Goal: Book appointment/travel/reservation

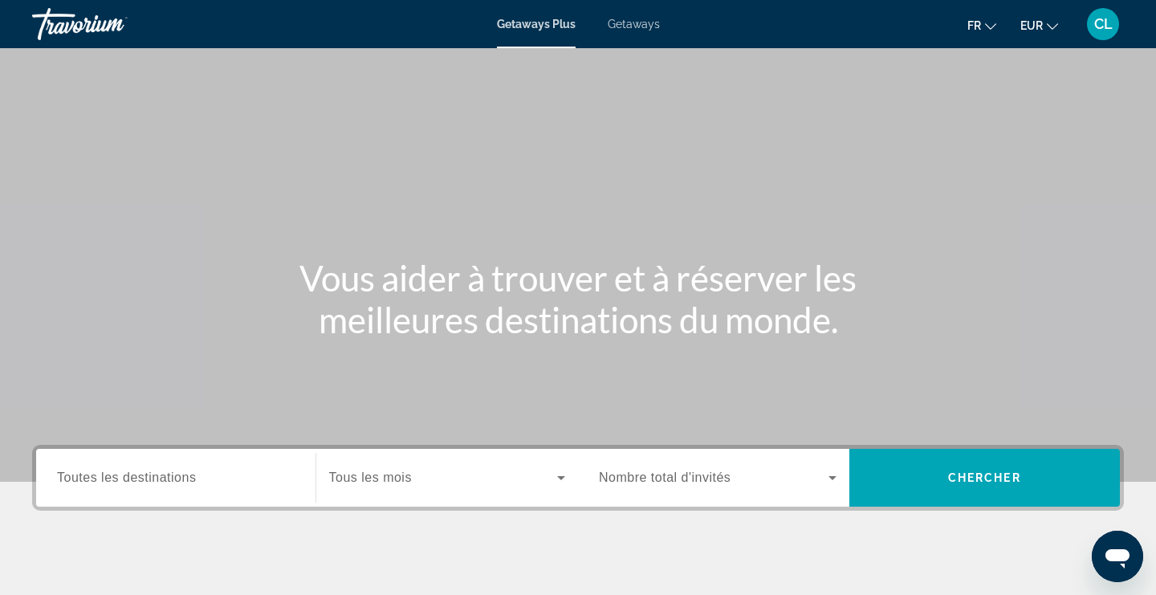
click at [636, 35] on div "Getaways Plus Getaways fr English Español Français Italiano Português русский E…" at bounding box center [578, 24] width 1156 height 42
click at [636, 33] on div "Getaways Plus Getaways fr English Español Français Italiano Português русский E…" at bounding box center [578, 24] width 1156 height 42
click at [632, 38] on div "Getaways Plus Getaways fr English Español Français Italiano Português русский E…" at bounding box center [578, 24] width 1156 height 42
click at [636, 27] on span "Getaways" at bounding box center [634, 24] width 52 height 13
click at [135, 477] on span "Toutes les destinations" at bounding box center [126, 477] width 139 height 14
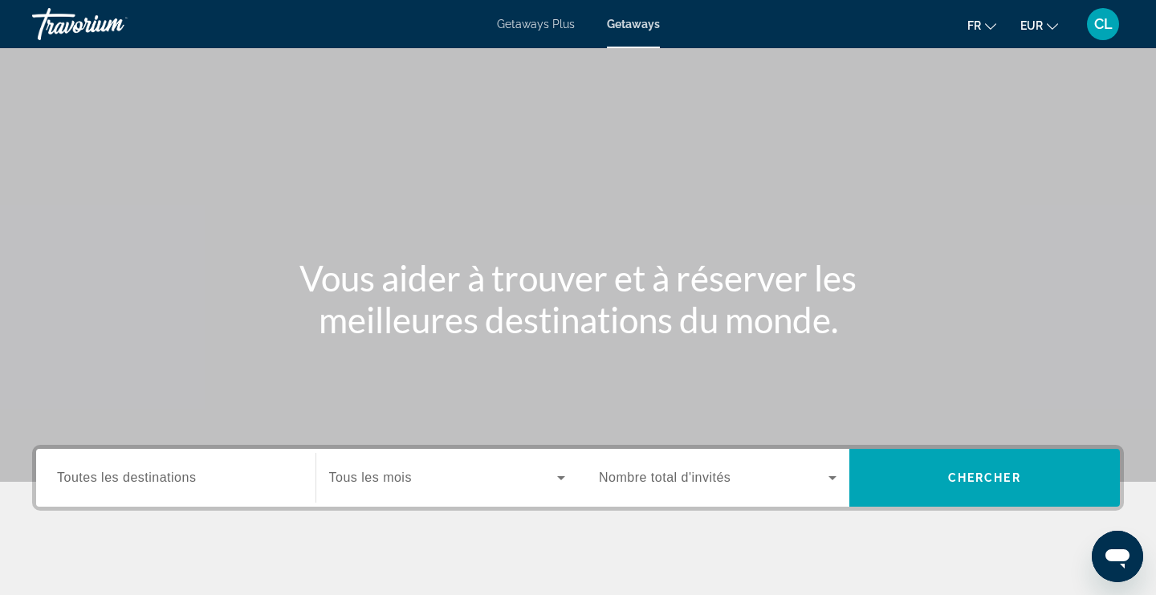
click at [135, 477] on input "Destination Toutes les destinations" at bounding box center [176, 478] width 238 height 19
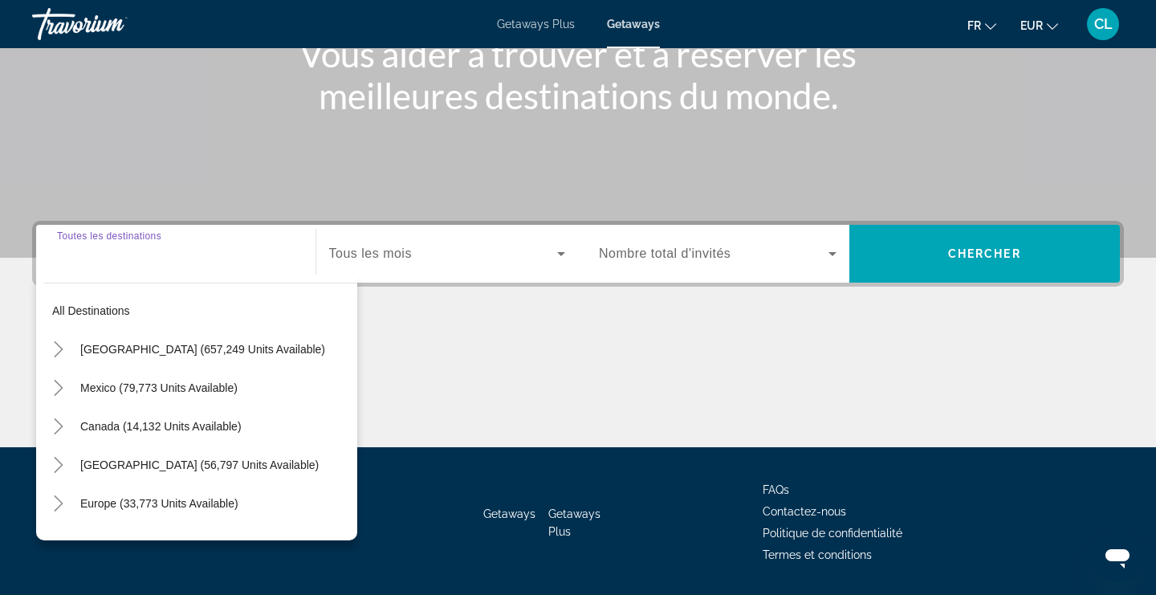
scroll to position [273, 0]
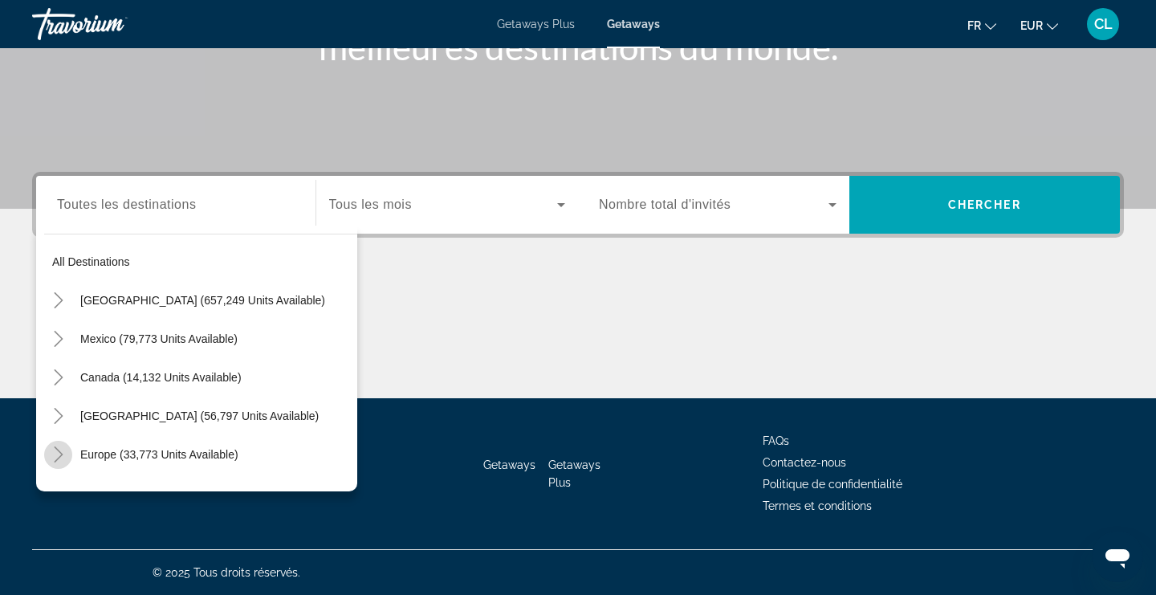
click at [59, 451] on icon "Toggle Europe (33,773 units available)" at bounding box center [58, 454] width 9 height 16
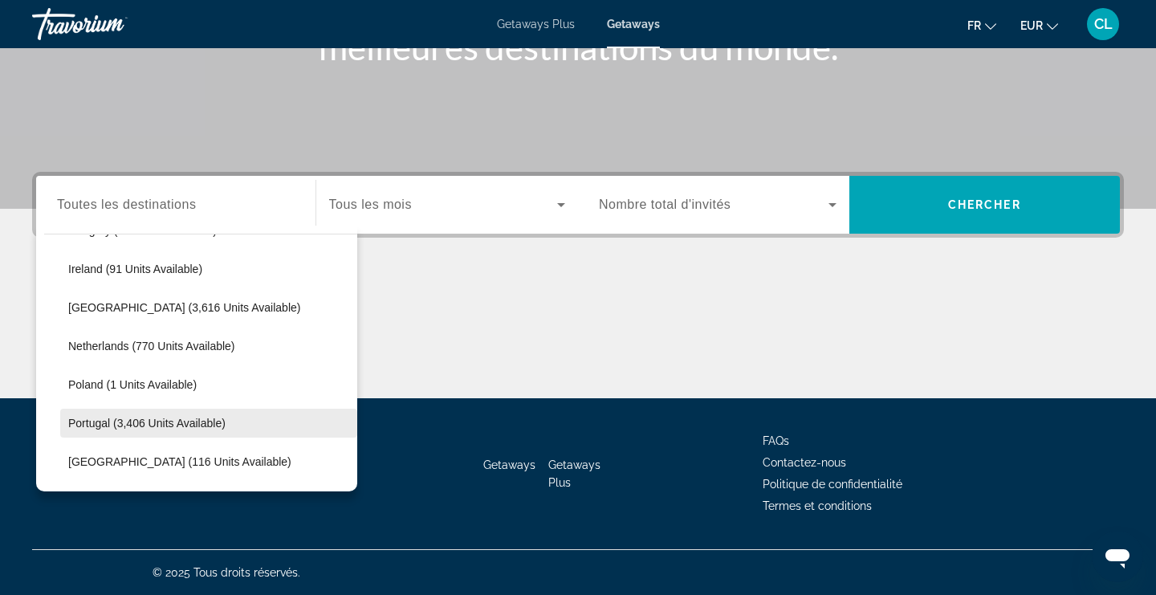
scroll to position [600, 0]
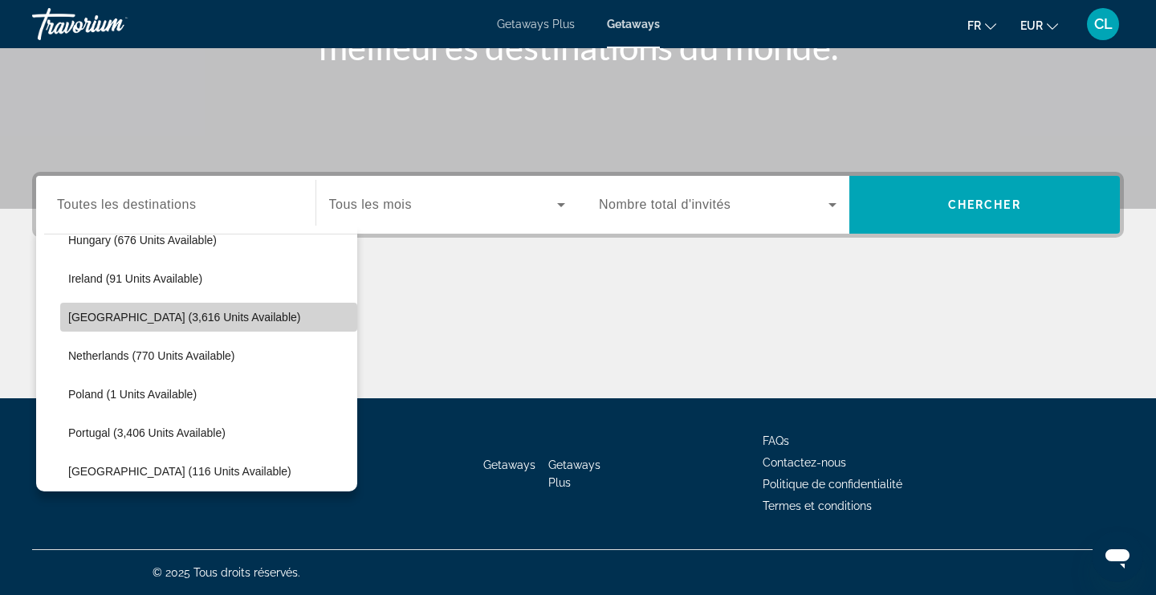
click at [157, 315] on span "[GEOGRAPHIC_DATA] (3,616 units available)" at bounding box center [184, 317] width 232 height 13
type input "**********"
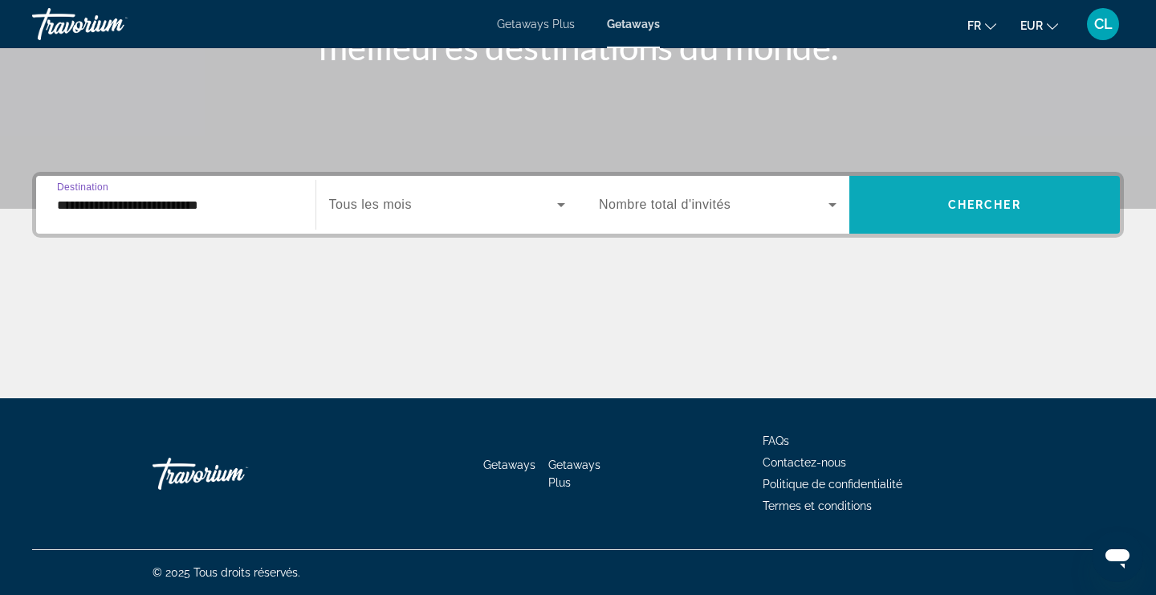
click at [965, 211] on span "Search widget" at bounding box center [984, 204] width 271 height 39
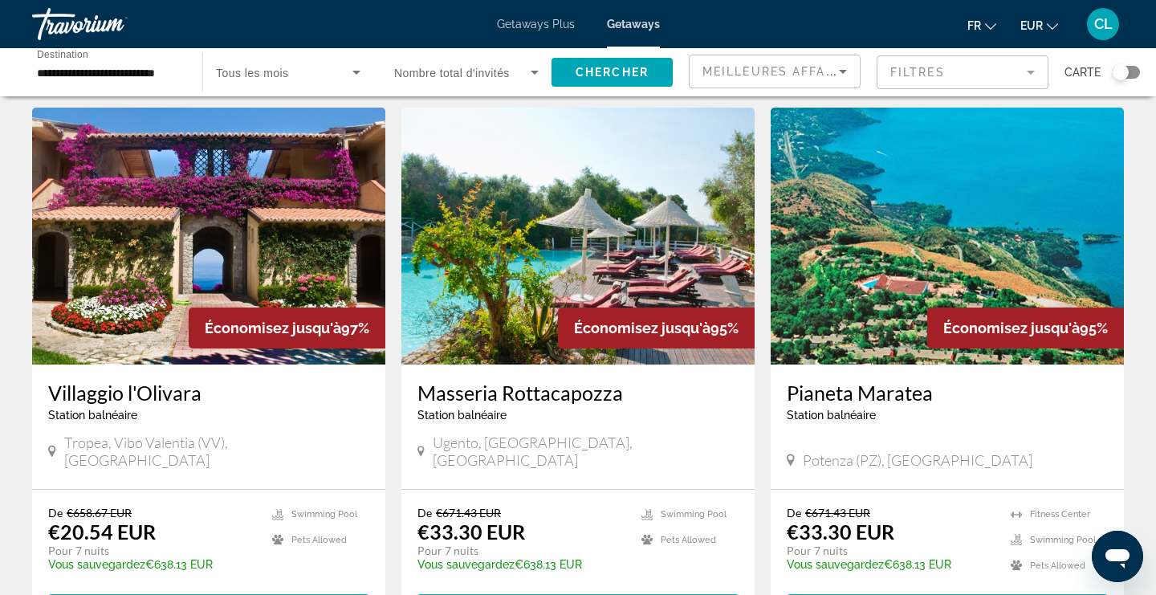
scroll to position [610, 0]
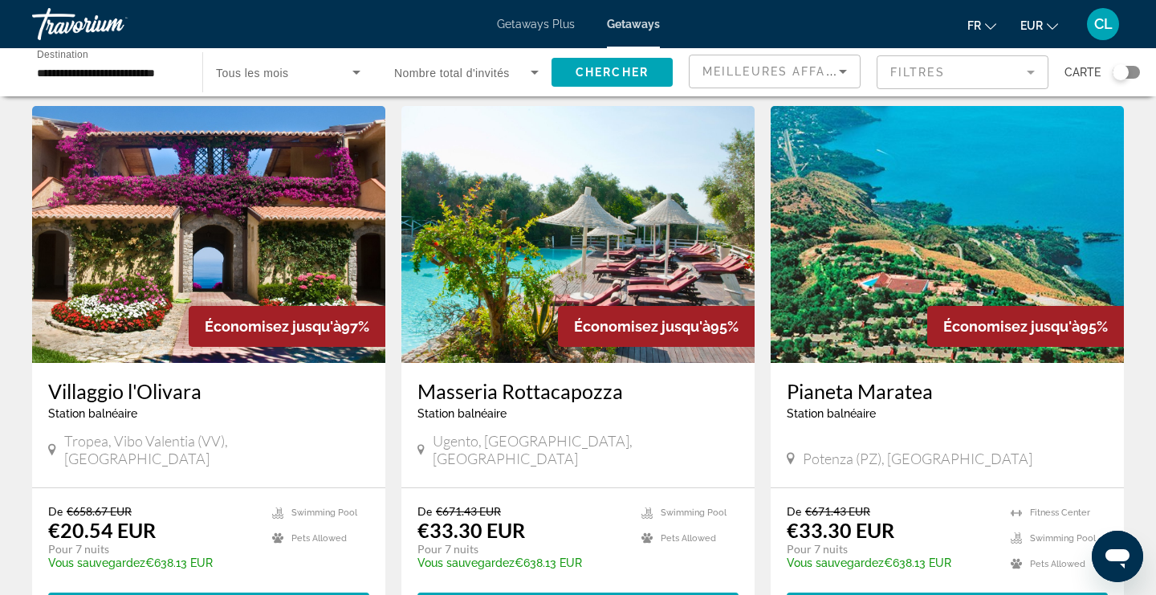
click at [202, 278] on img "Main content" at bounding box center [208, 234] width 353 height 257
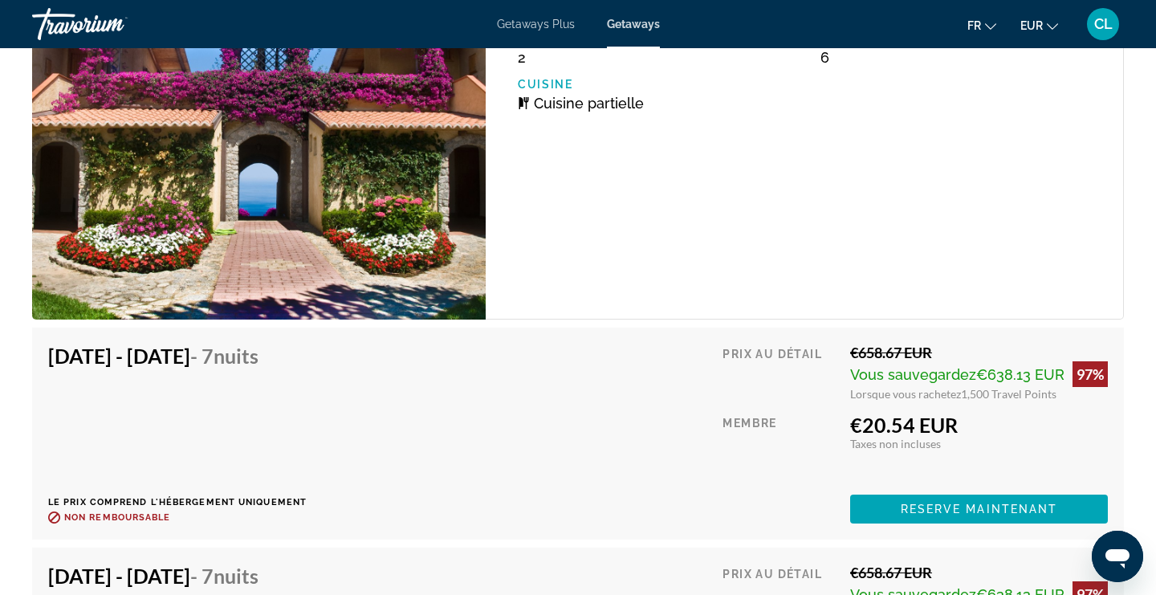
scroll to position [3115, 0]
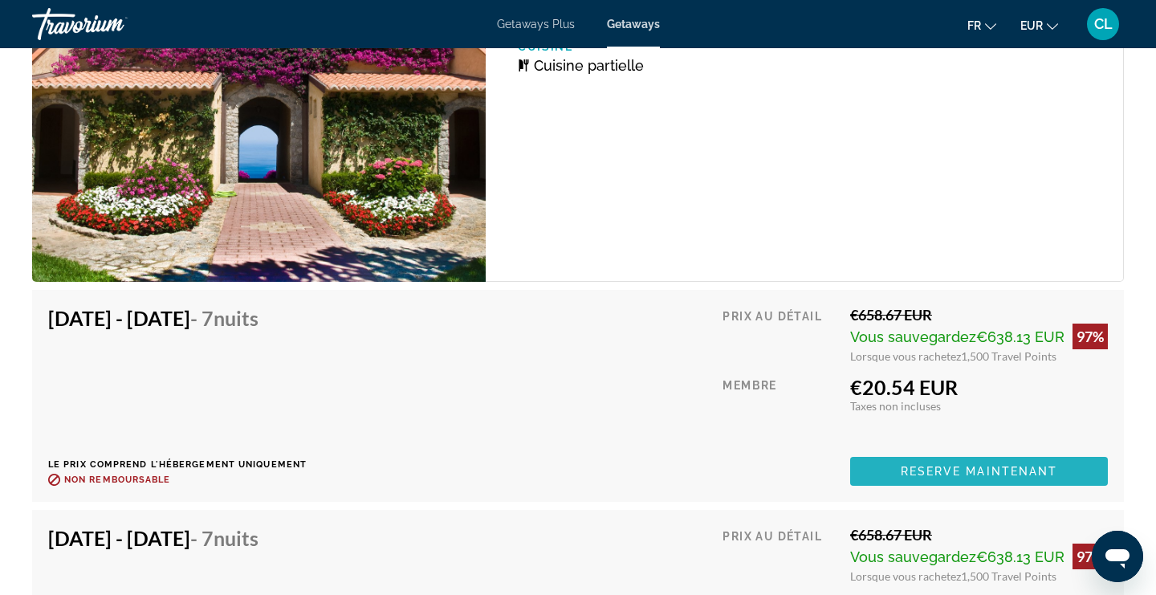
click at [957, 471] on span "Reserve maintenant" at bounding box center [979, 471] width 157 height 13
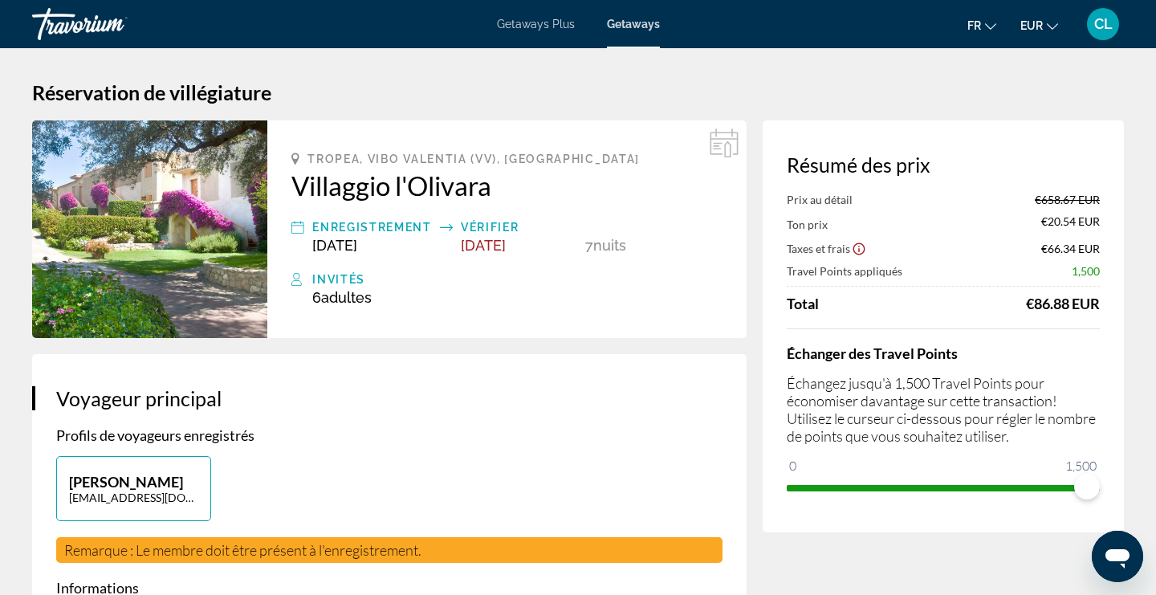
scroll to position [1, 0]
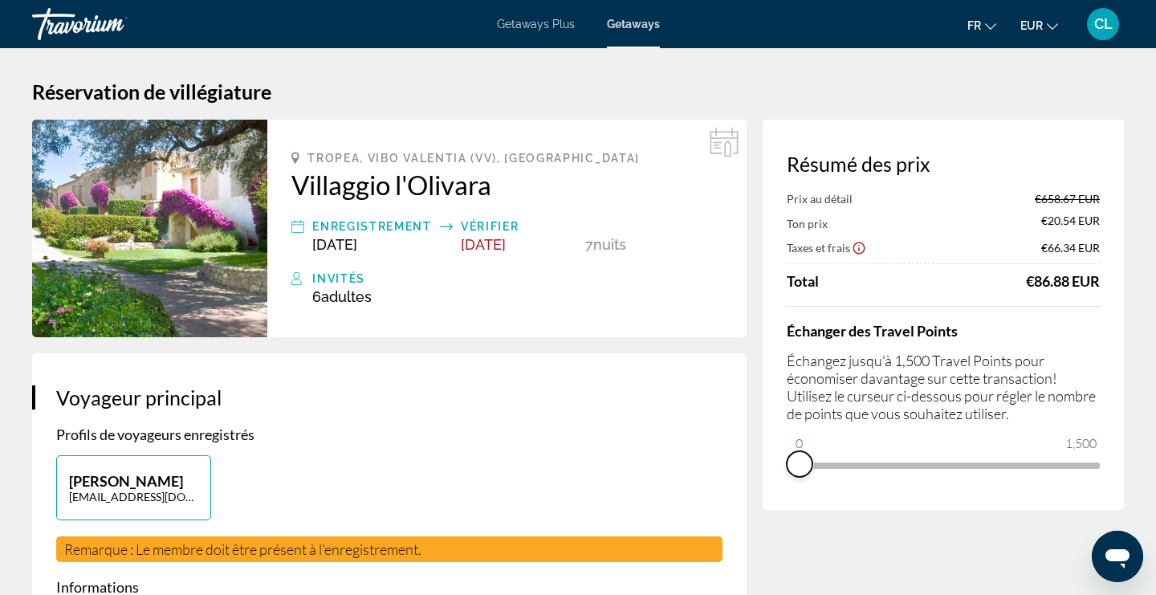
drag, startPoint x: 1086, startPoint y: 483, endPoint x: 721, endPoint y: 466, distance: 365.6
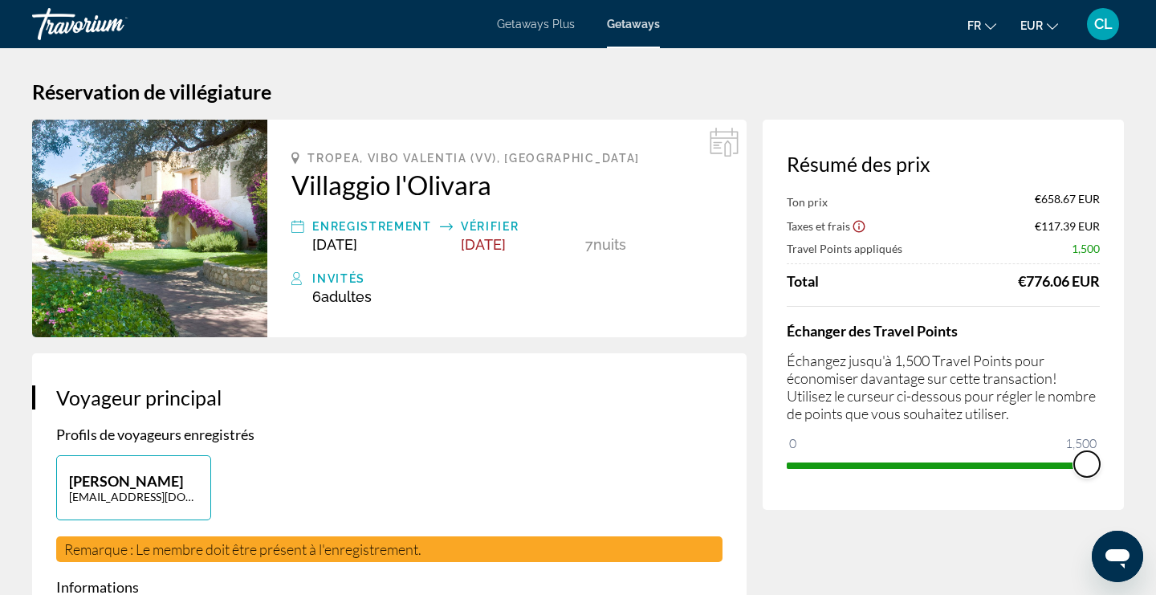
drag, startPoint x: 791, startPoint y: 445, endPoint x: 1100, endPoint y: 466, distance: 309.0
click at [1100, 466] on div "Résumé des prix Ton prix €658.67 EUR Taxes et frais €117.39 EUR Travel Points a…" at bounding box center [943, 315] width 361 height 390
